Goal: Task Accomplishment & Management: Manage account settings

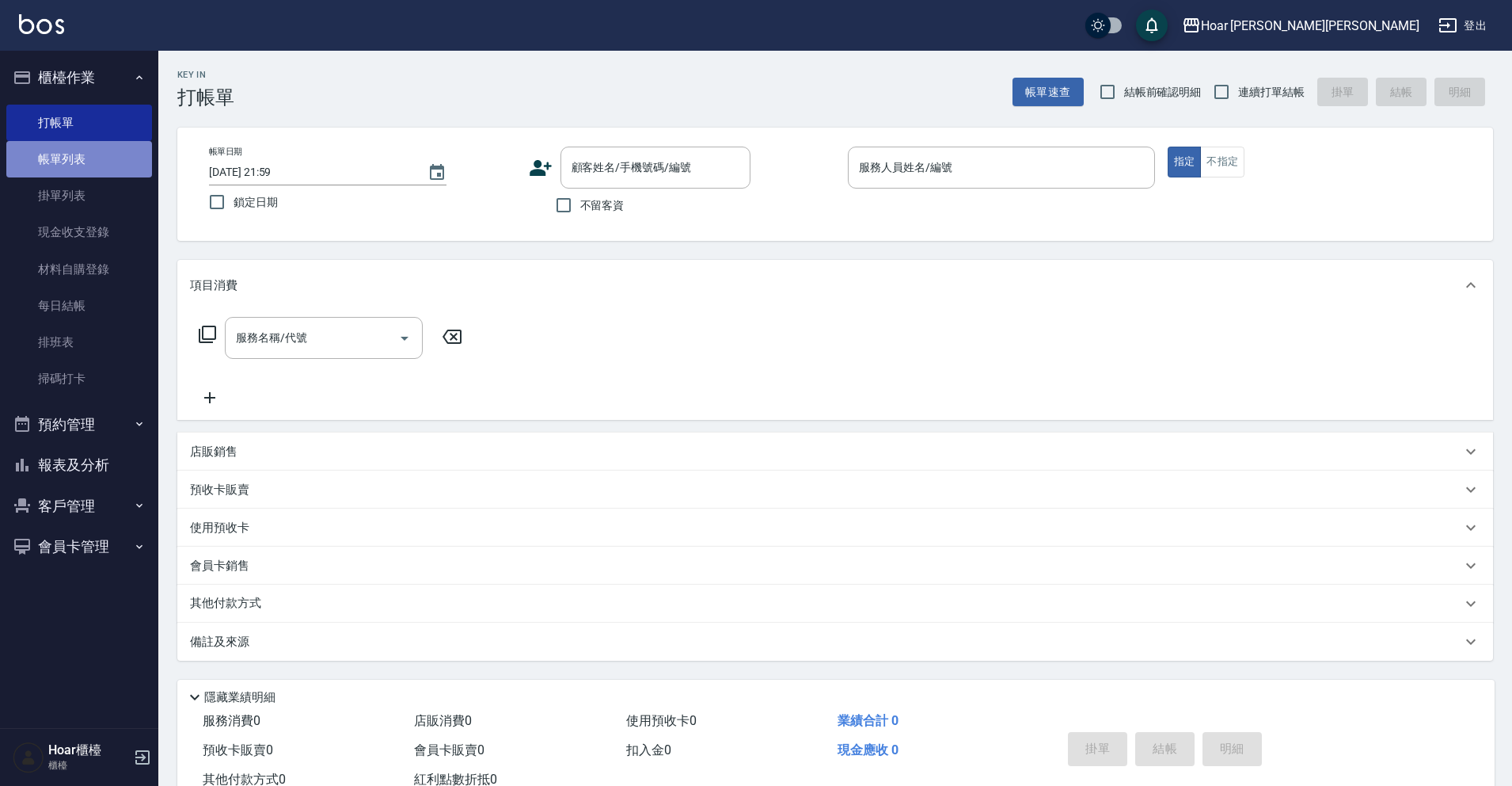
drag, startPoint x: 76, startPoint y: 171, endPoint x: 102, endPoint y: 161, distance: 27.9
click at [76, 170] on link "帳單列表" at bounding box center [79, 159] width 146 height 36
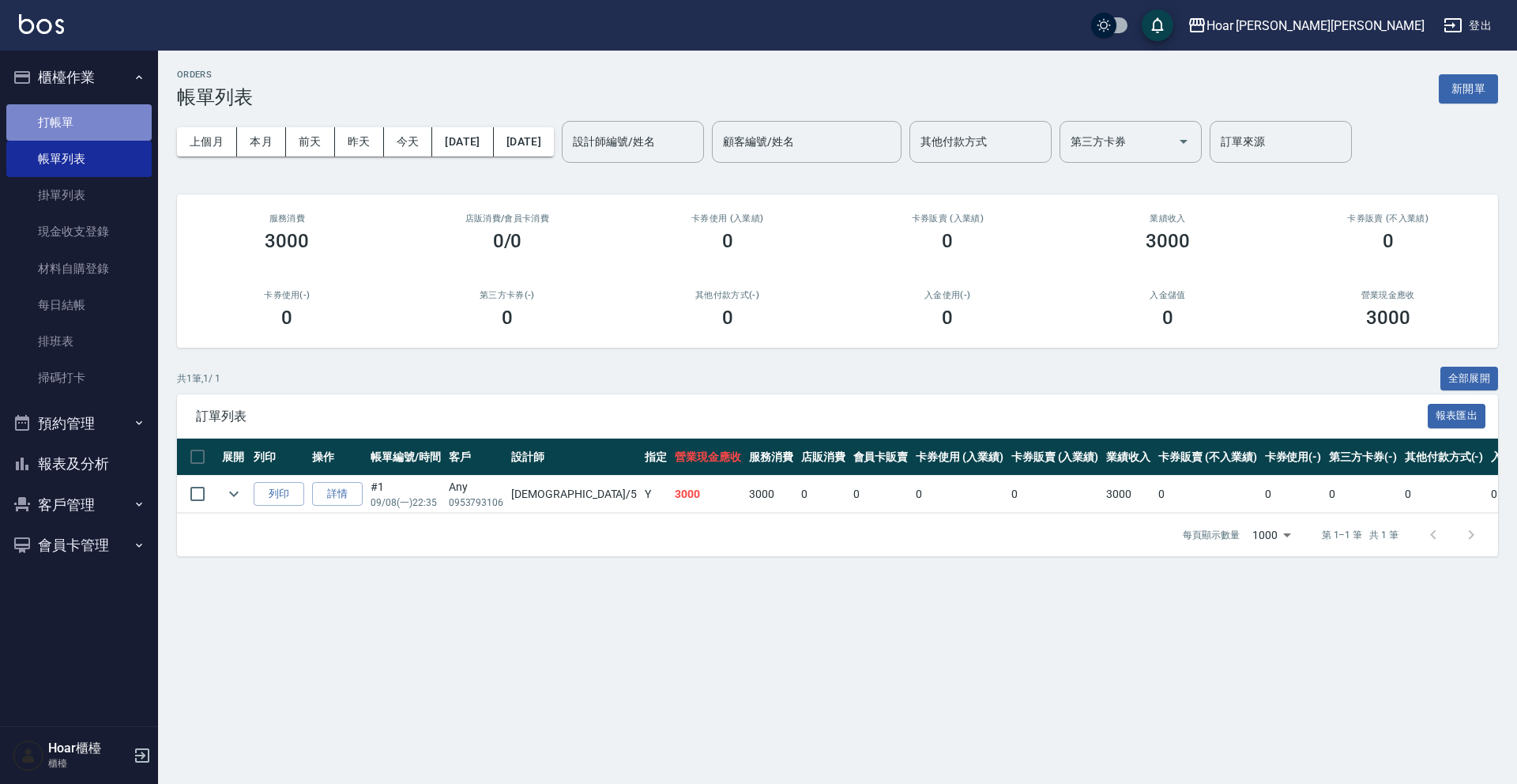
click at [93, 117] on link "打帳單" at bounding box center [79, 122] width 146 height 36
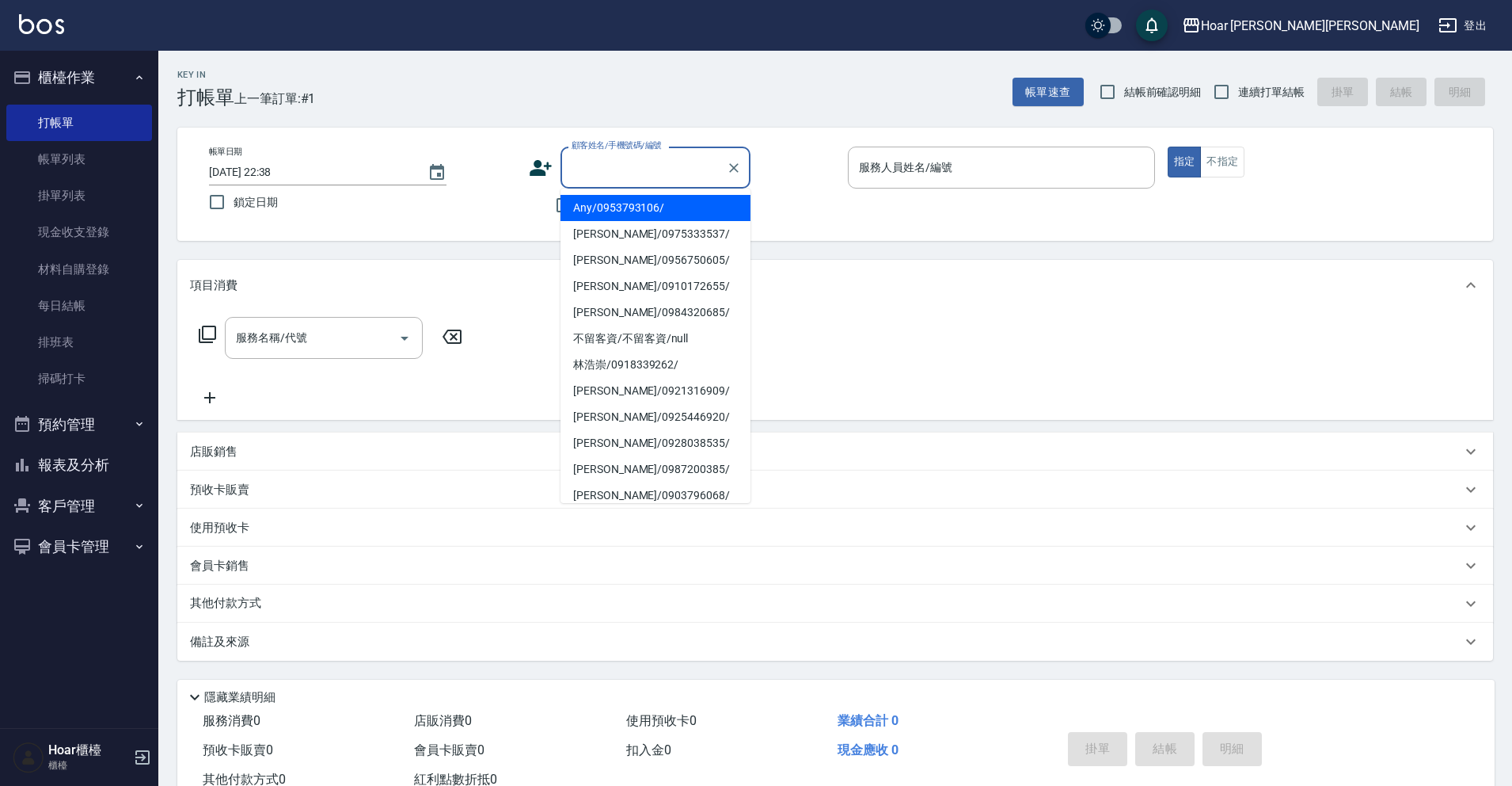
drag, startPoint x: 626, startPoint y: 174, endPoint x: 605, endPoint y: 184, distance: 23.3
click at [625, 174] on input "顧客姓名/手機號碼/編號" at bounding box center [644, 168] width 152 height 28
click at [80, 162] on link "帳單列表" at bounding box center [79, 159] width 146 height 36
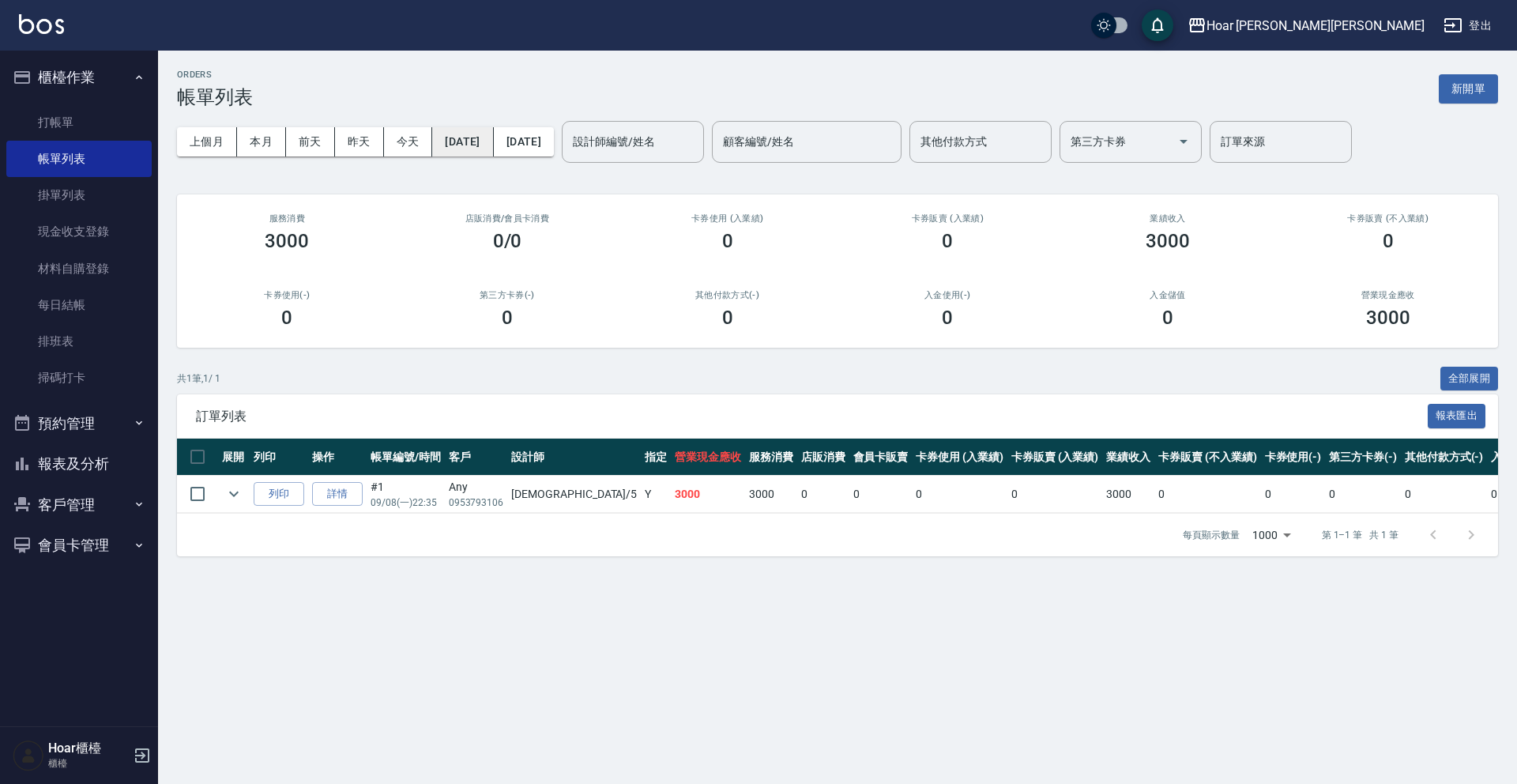
click at [481, 142] on button "[DATE]" at bounding box center [462, 142] width 61 height 30
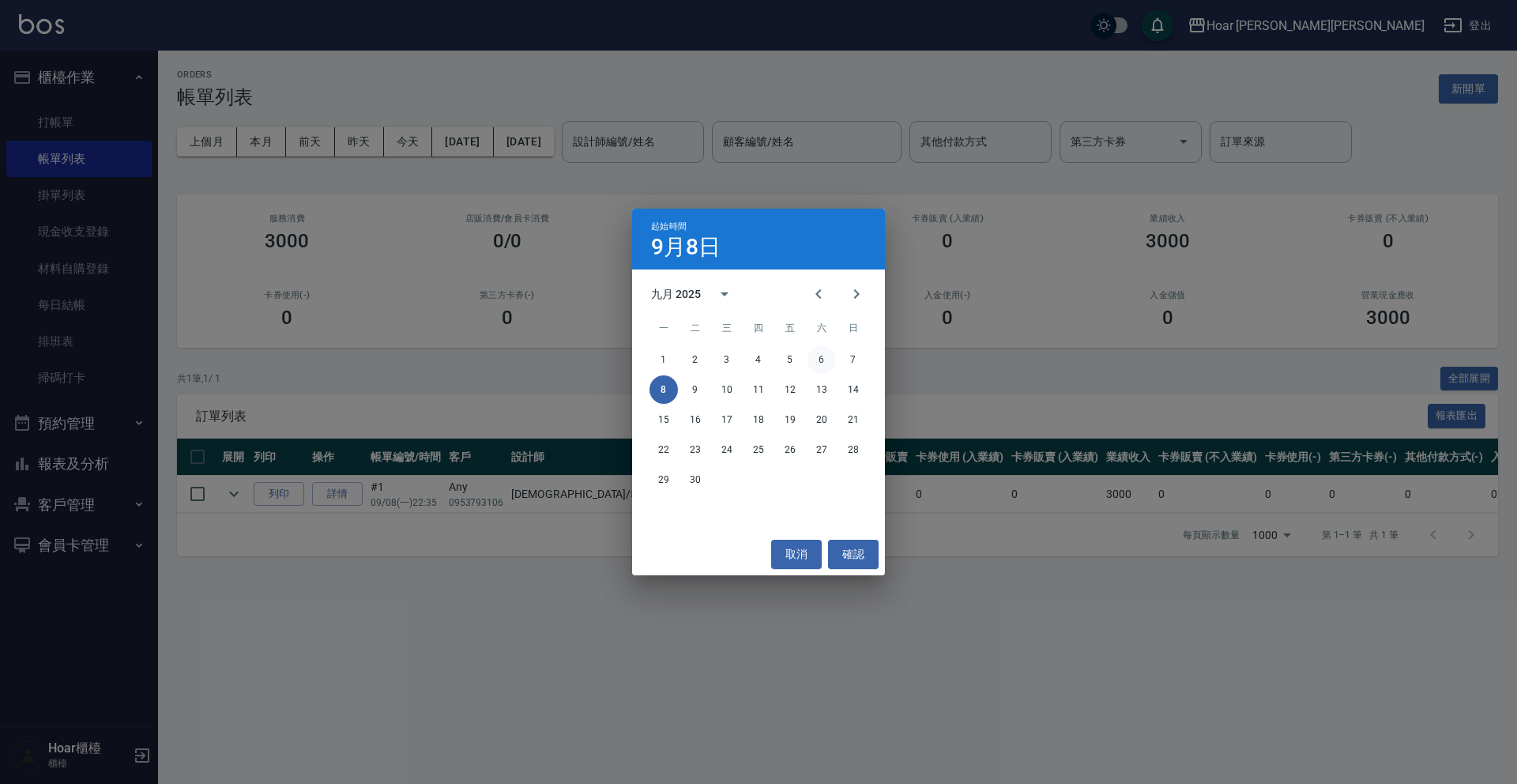
click at [816, 358] on button "6" at bounding box center [822, 360] width 29 height 29
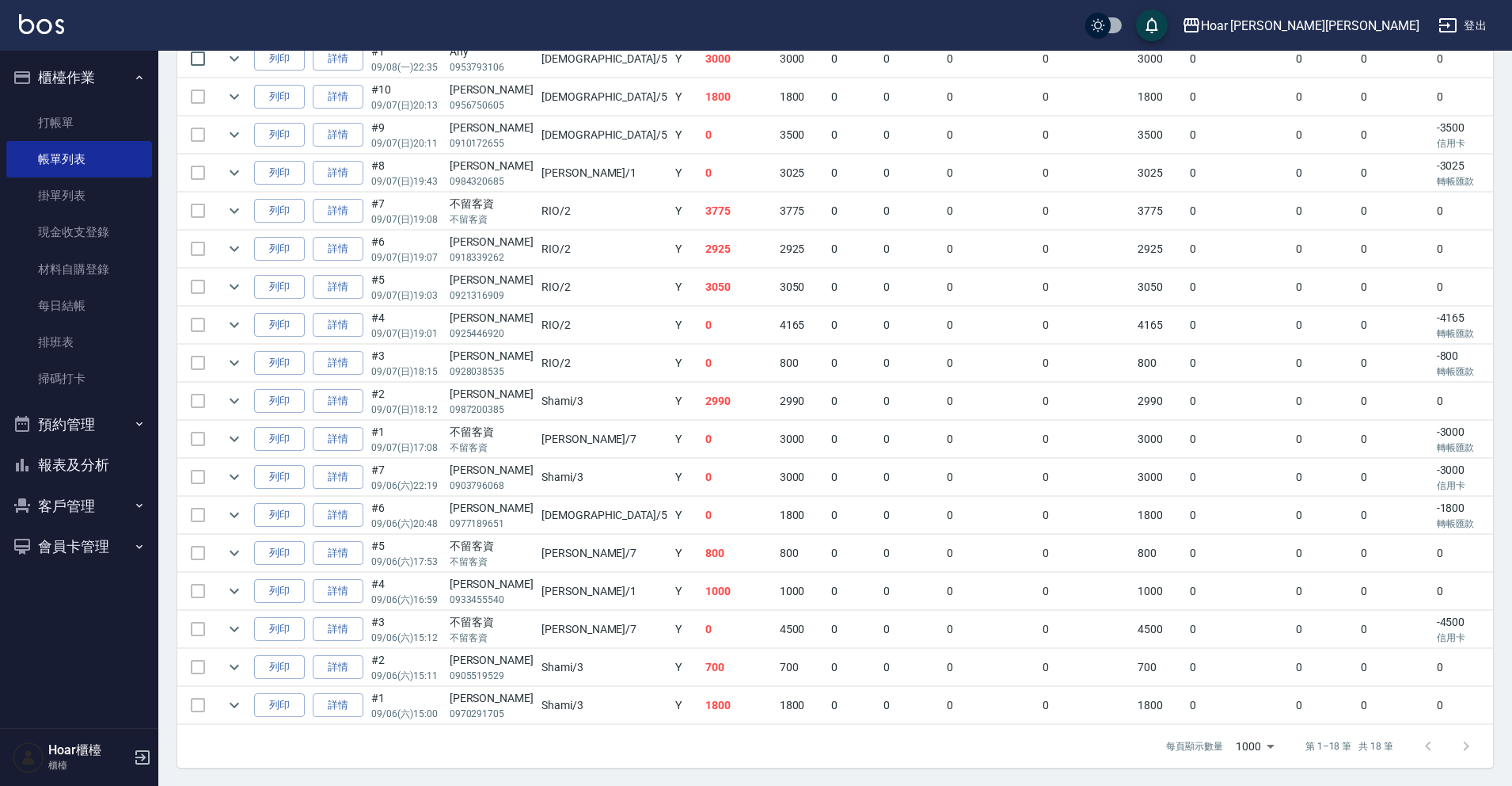
scroll to position [450, 0]
